Goal: Task Accomplishment & Management: Complete application form

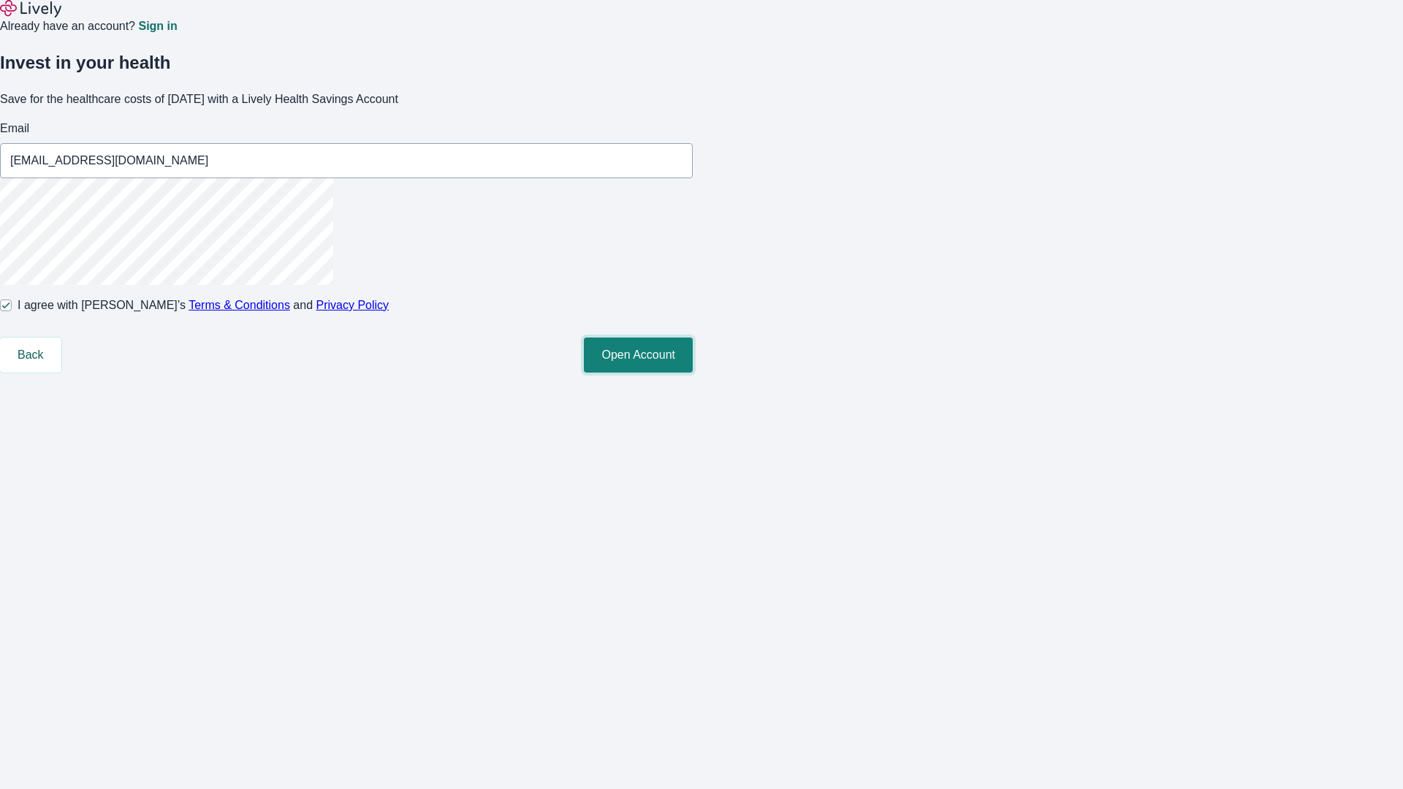
click at [693, 373] on button "Open Account" at bounding box center [638, 355] width 109 height 35
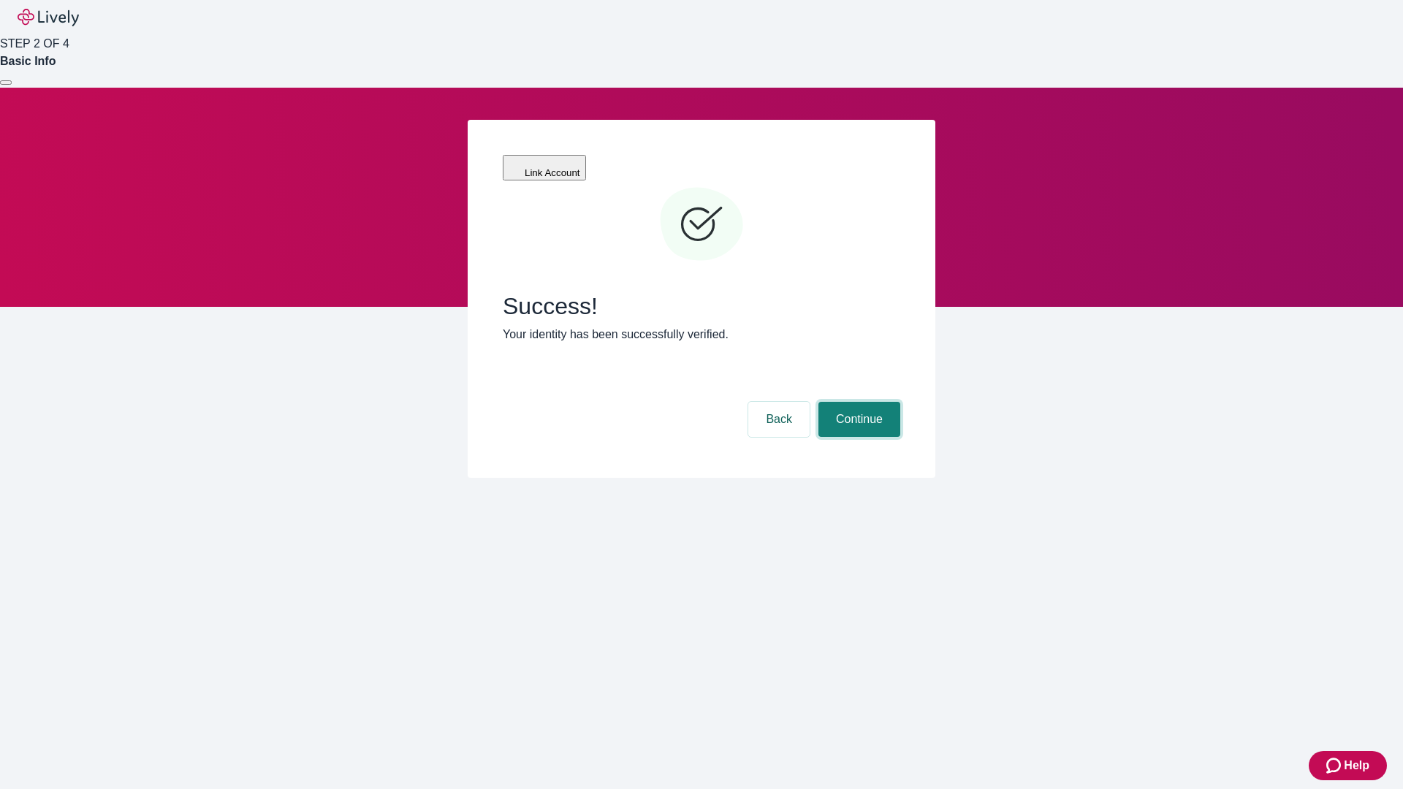
click at [857, 402] on button "Continue" at bounding box center [859, 419] width 82 height 35
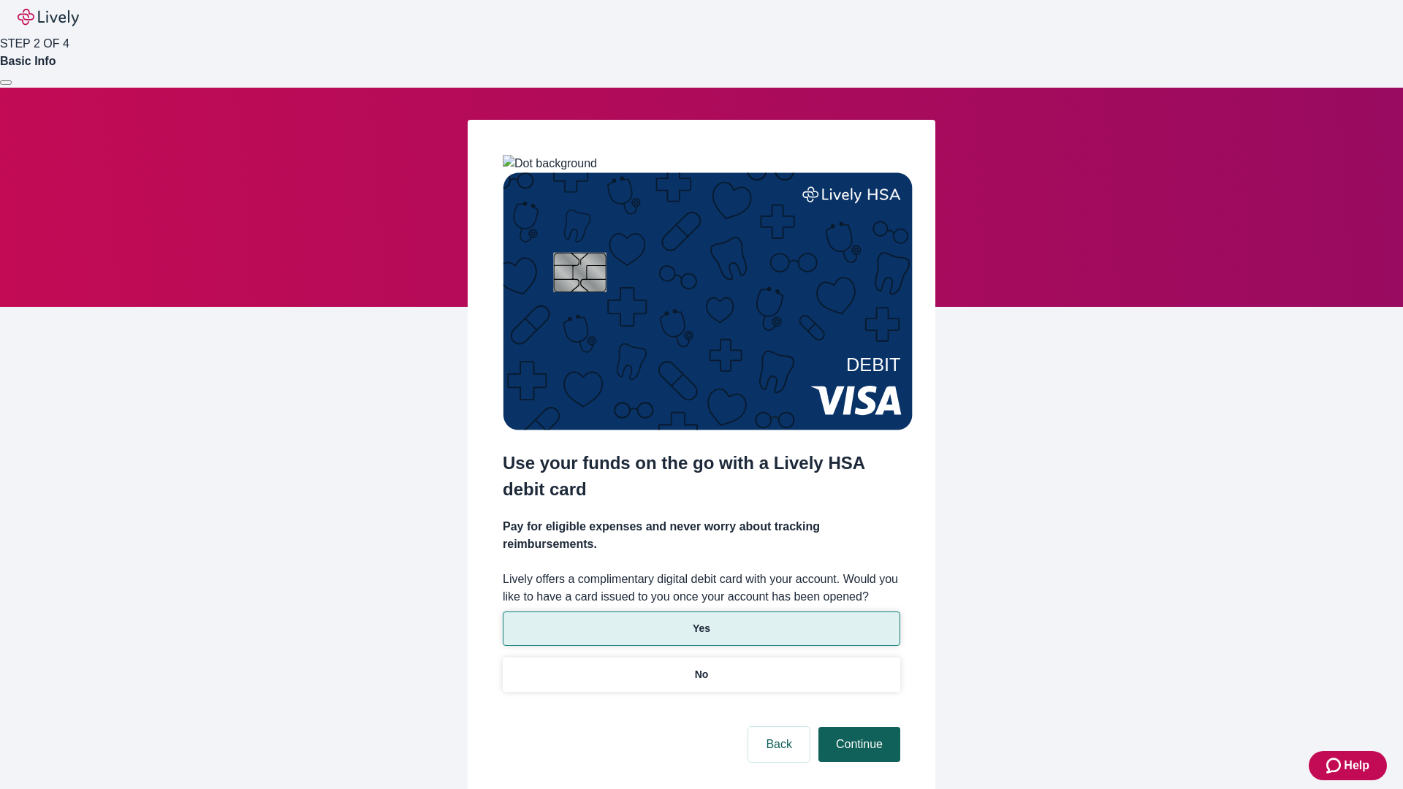
click at [701, 621] on p "Yes" at bounding box center [702, 628] width 18 height 15
click at [857, 727] on button "Continue" at bounding box center [859, 744] width 82 height 35
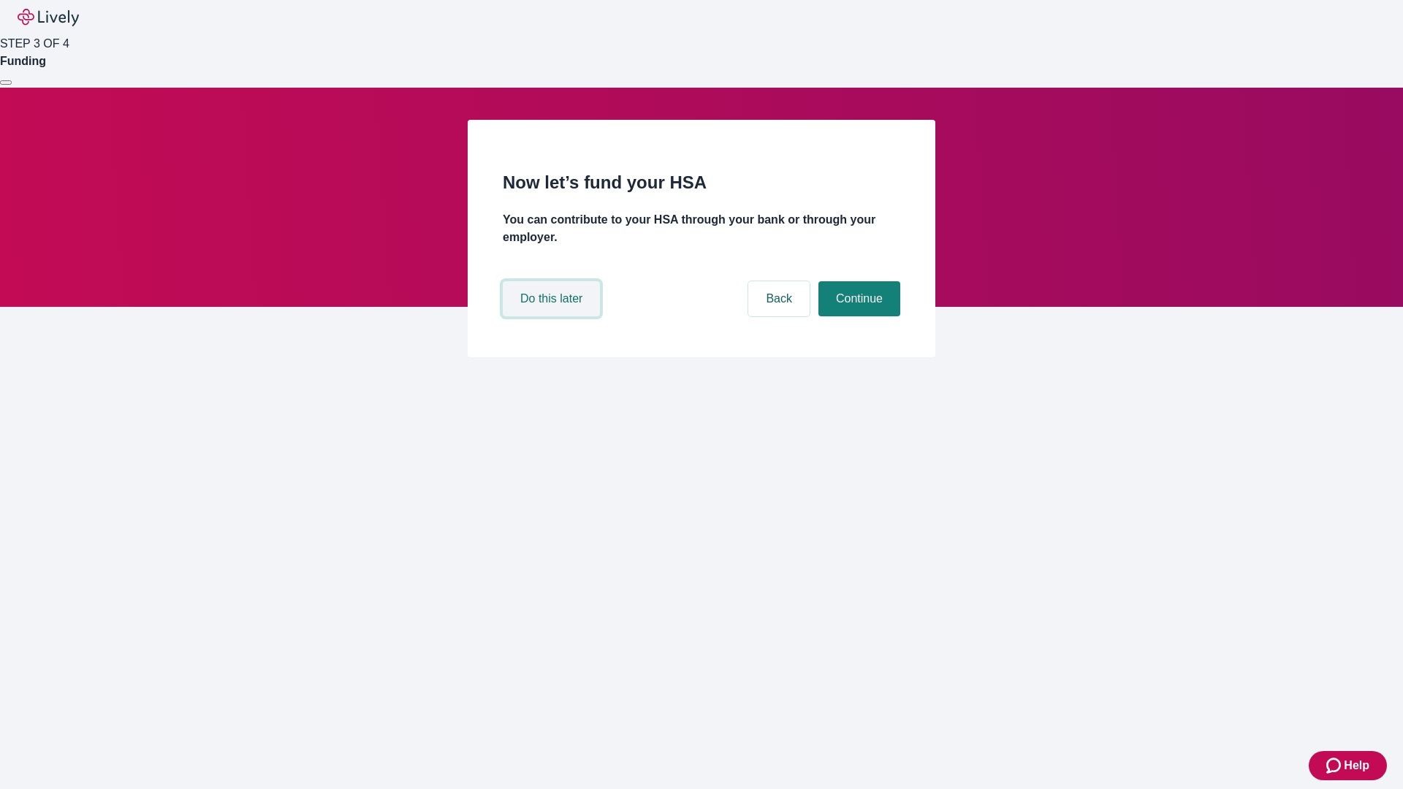
click at [553, 316] on button "Do this later" at bounding box center [551, 298] width 97 height 35
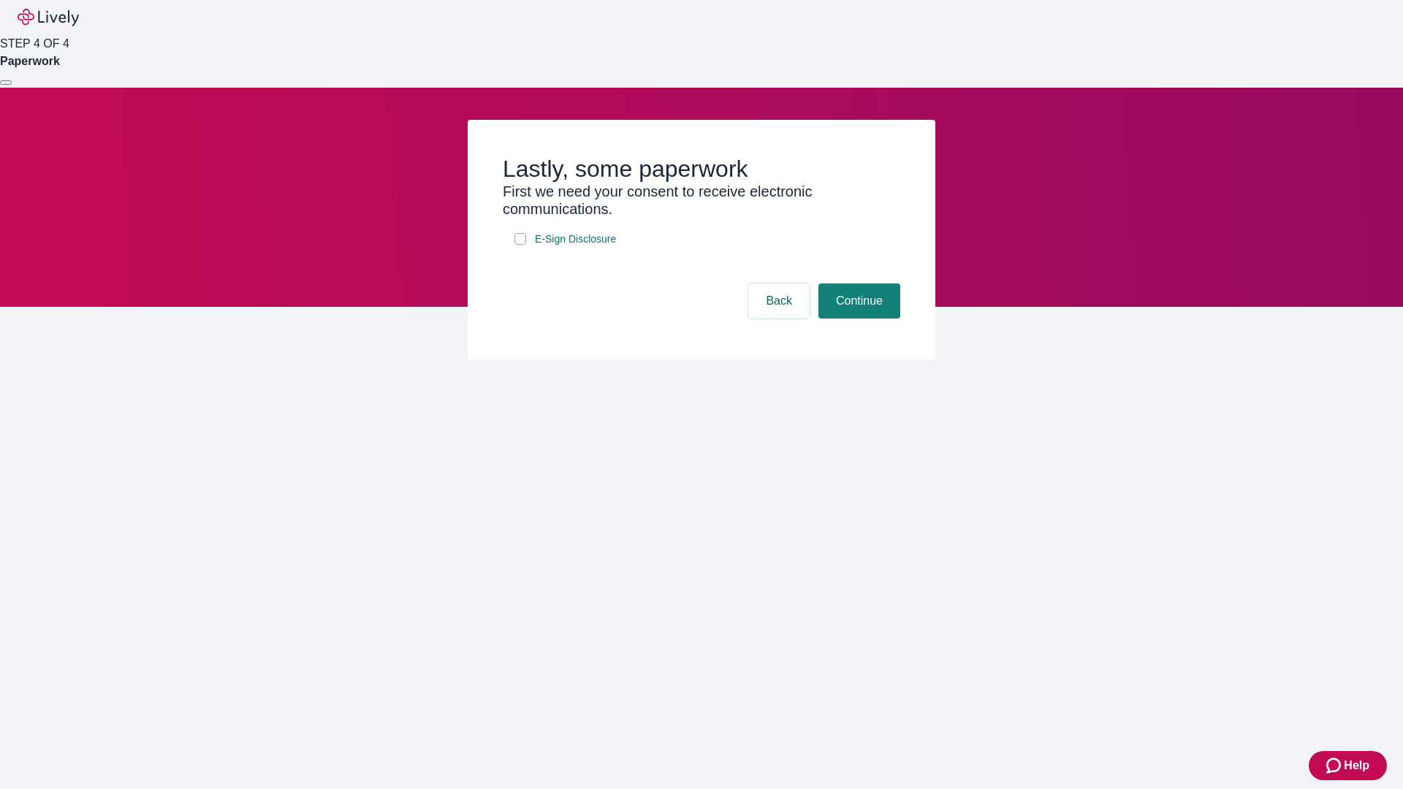
click at [520, 245] on input "E-Sign Disclosure" at bounding box center [520, 239] width 12 height 12
checkbox input "true"
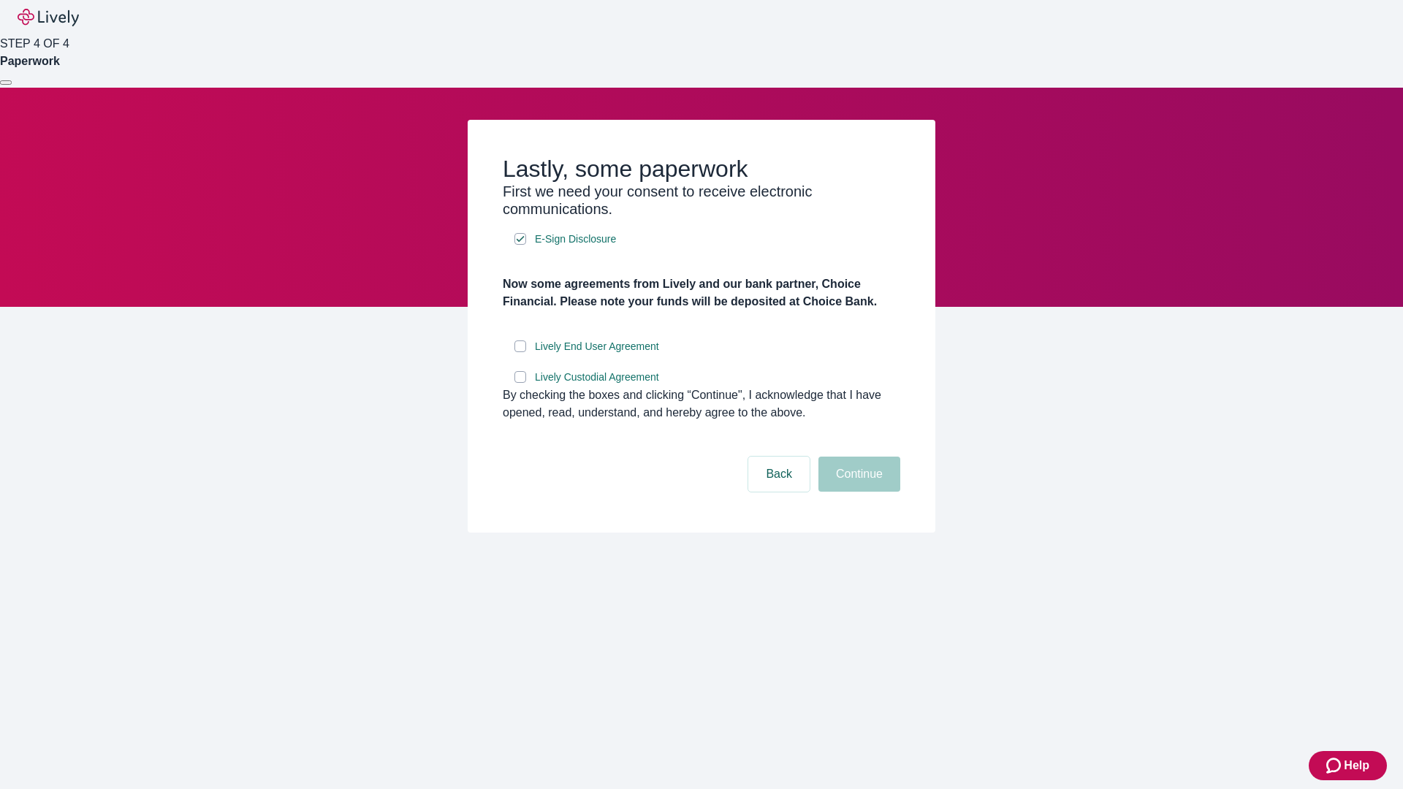
click at [520, 352] on input "Lively End User Agreement" at bounding box center [520, 347] width 12 height 12
checkbox input "true"
click at [520, 383] on input "Lively Custodial Agreement" at bounding box center [520, 377] width 12 height 12
checkbox input "true"
click at [857, 492] on button "Continue" at bounding box center [859, 474] width 82 height 35
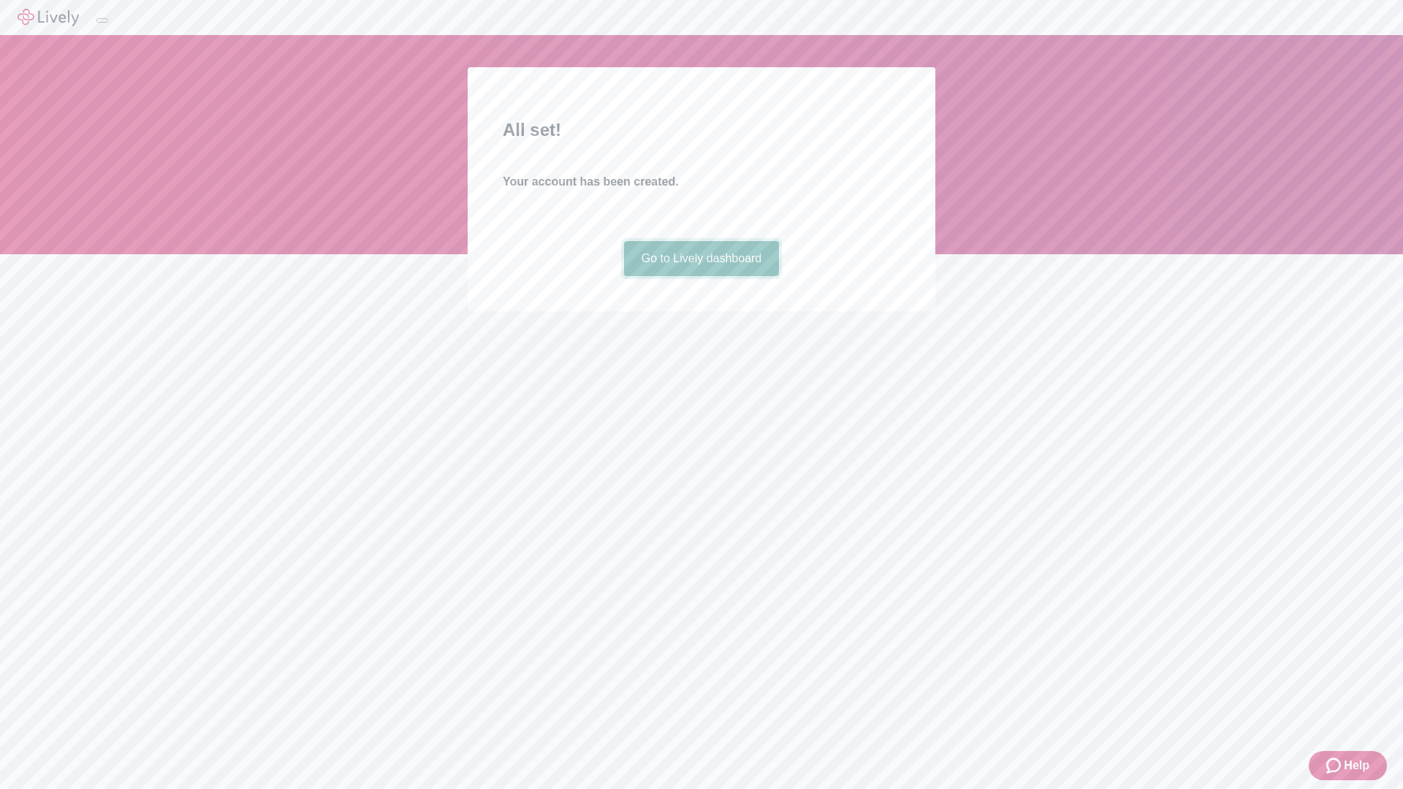
click at [701, 276] on link "Go to Lively dashboard" at bounding box center [702, 258] width 156 height 35
